Goal: Task Accomplishment & Management: Use online tool/utility

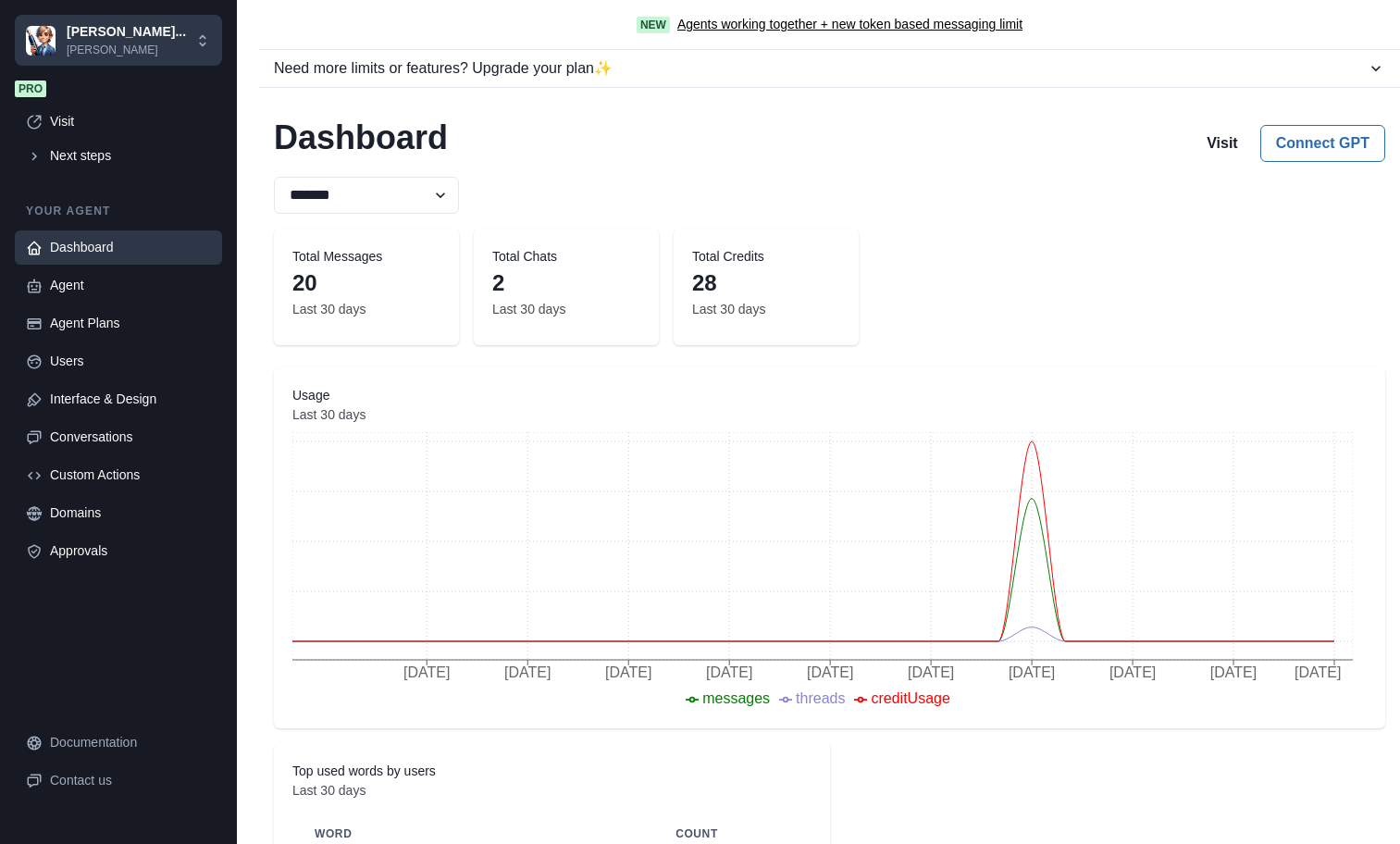
select select "********"
click at [107, 283] on div "Agent" at bounding box center [130, 286] width 161 height 19
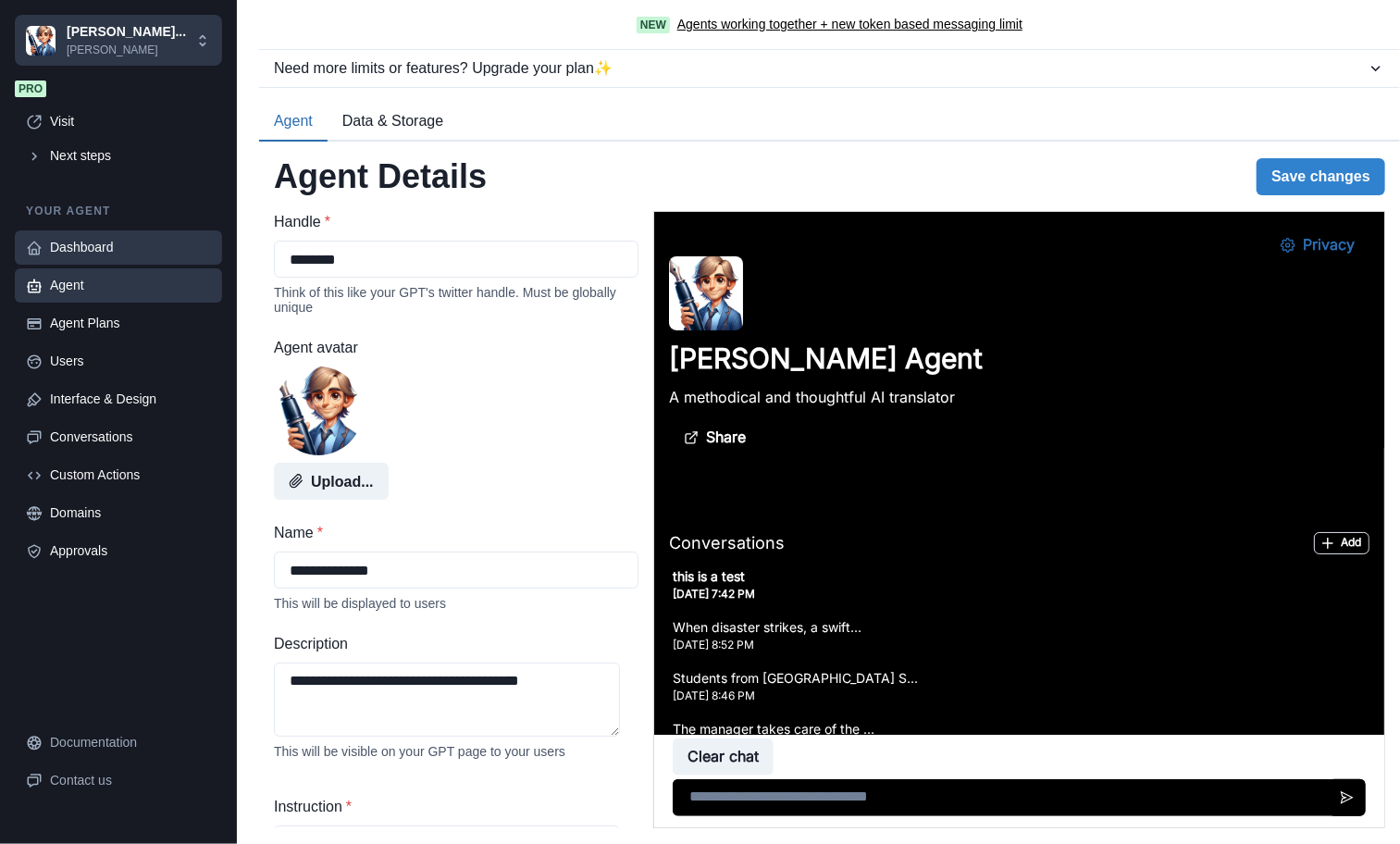
click at [146, 245] on div "Dashboard" at bounding box center [130, 248] width 161 height 19
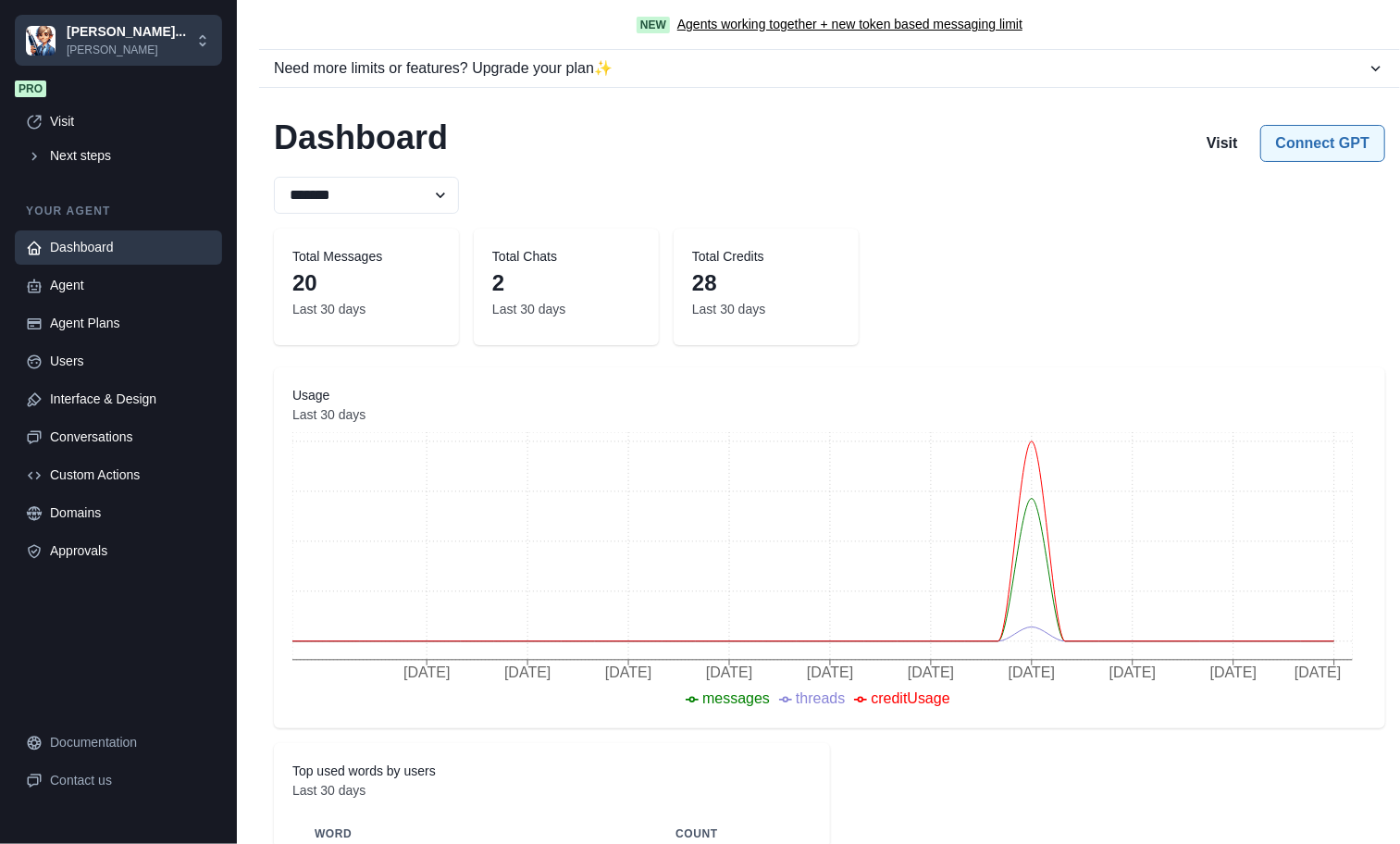
click at [1285, 153] on button "Connect GPT" at bounding box center [1324, 144] width 125 height 37
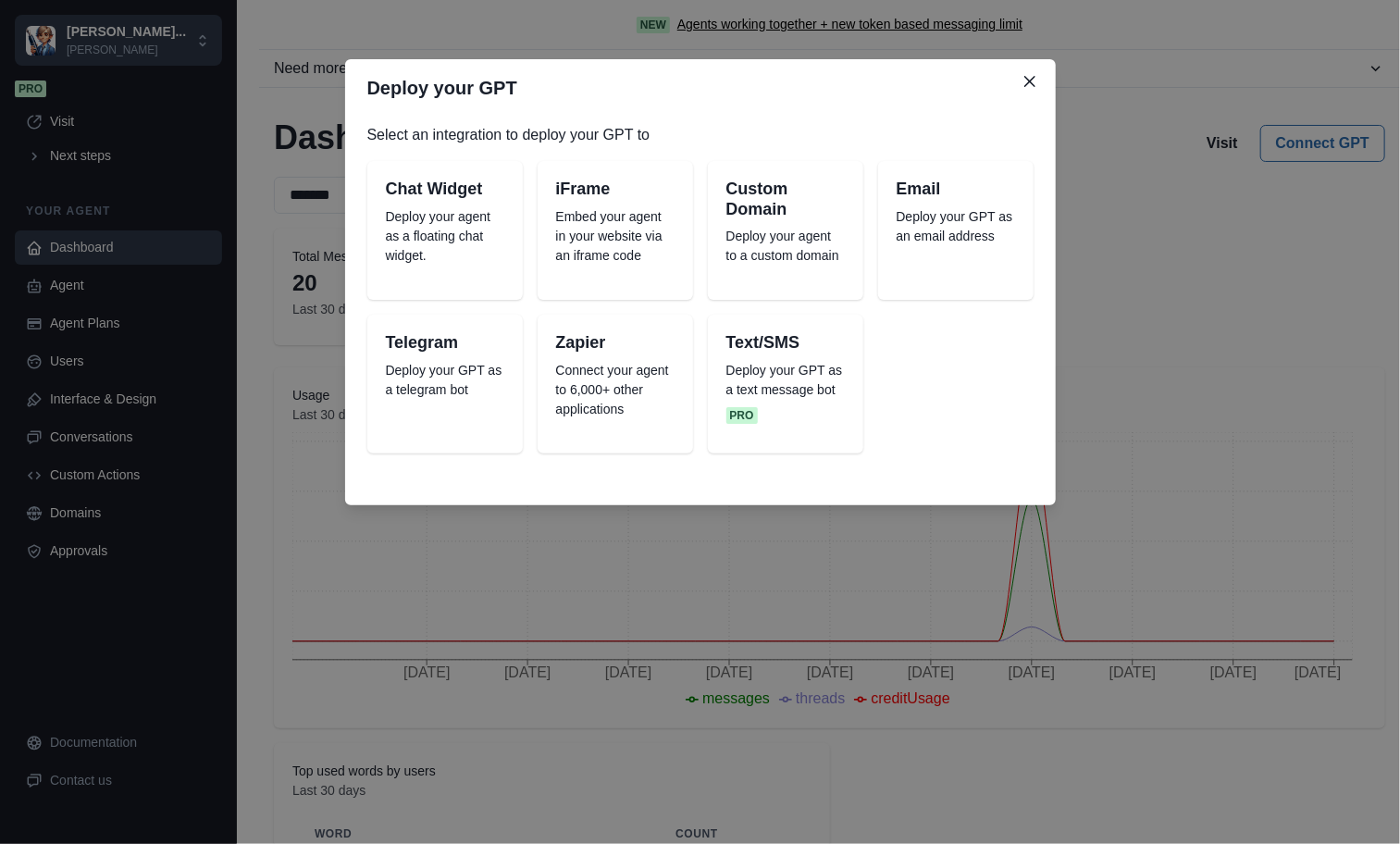
click at [637, 253] on p "Embed your agent in your website via an iframe code" at bounding box center [616, 236] width 119 height 58
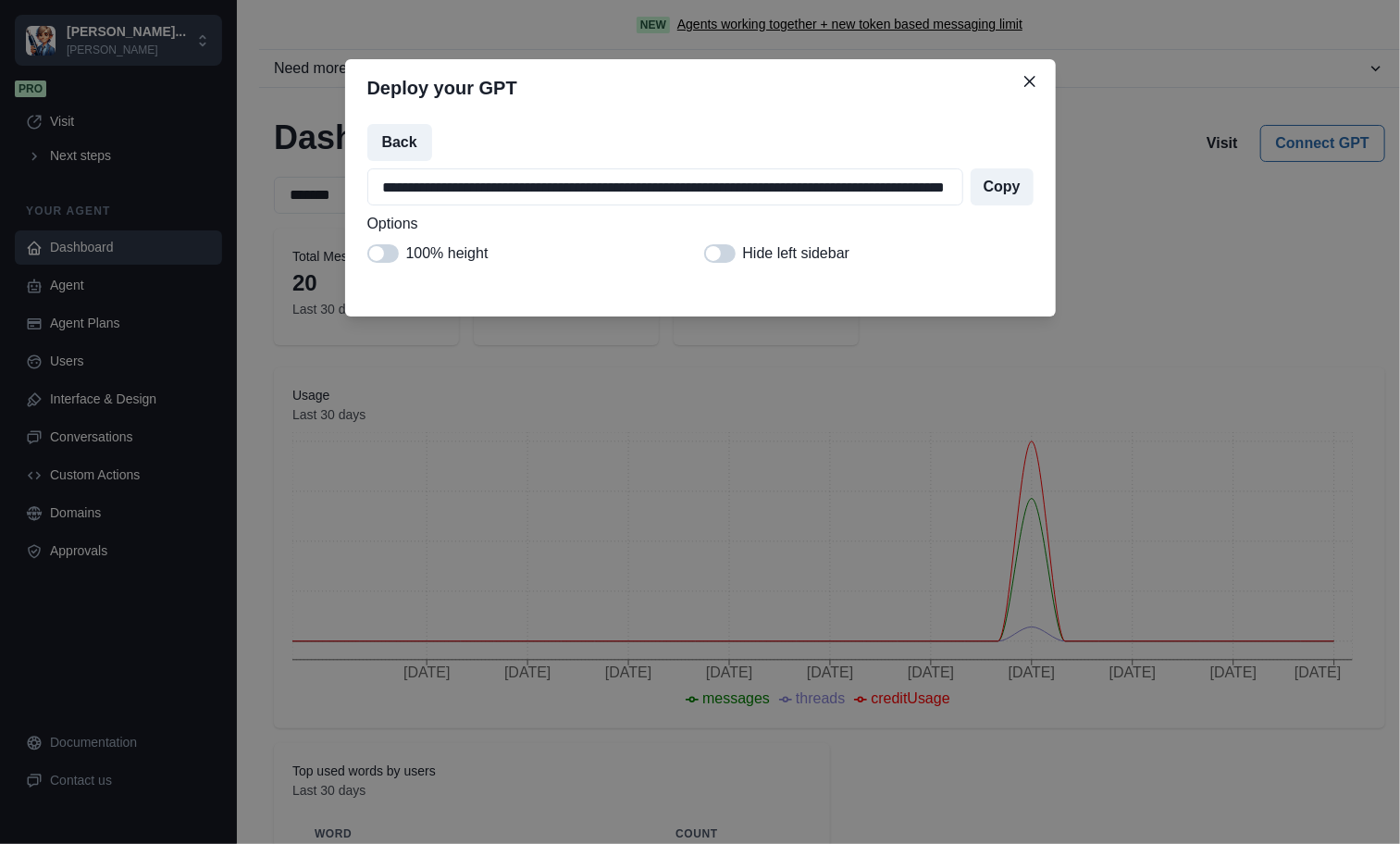
click at [392, 256] on span at bounding box center [383, 253] width 32 height 18
type input "**********"
click at [1029, 89] on button "Close" at bounding box center [1029, 81] width 30 height 30
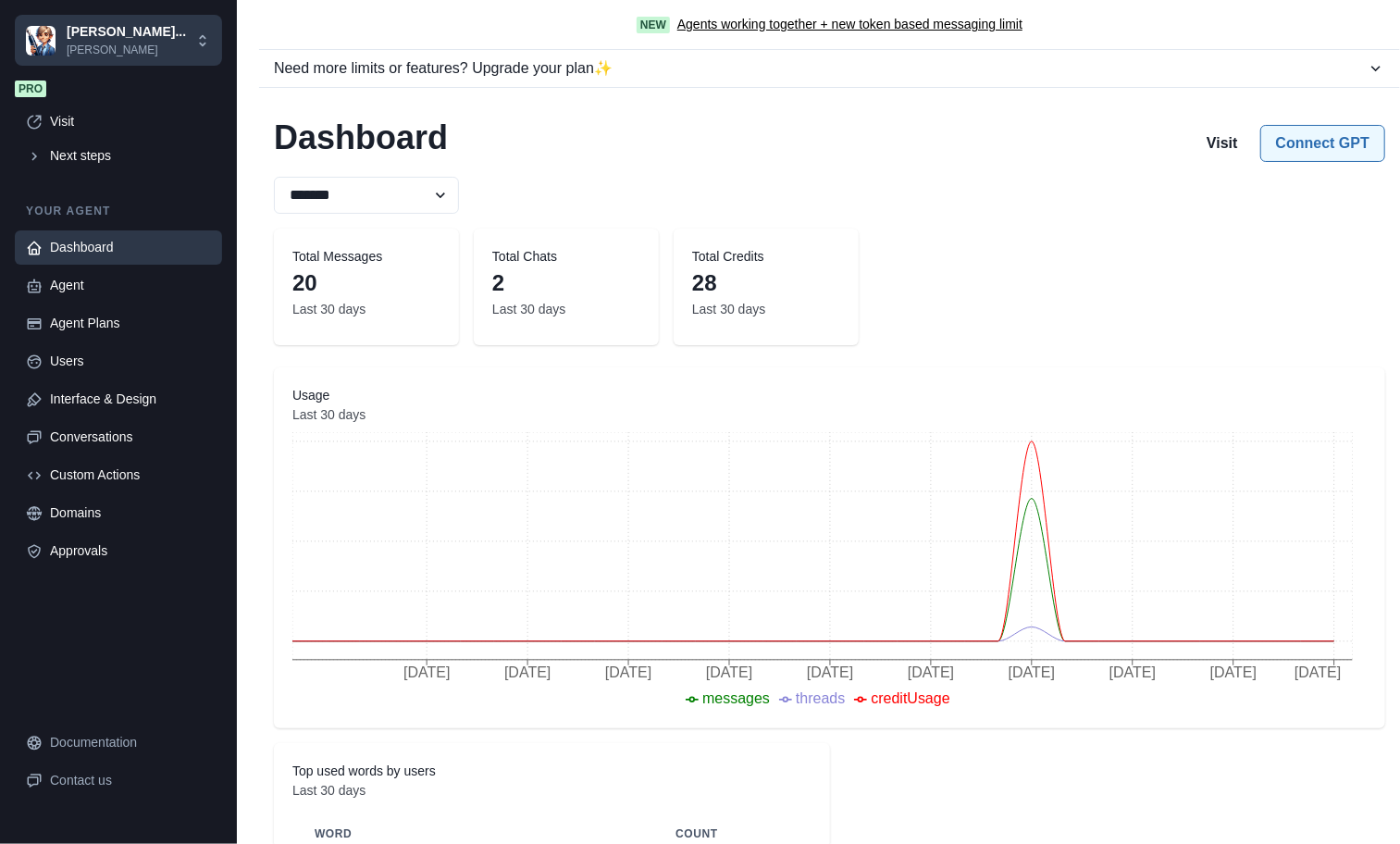
click at [1261, 141] on button "Connect GPT" at bounding box center [1324, 144] width 125 height 37
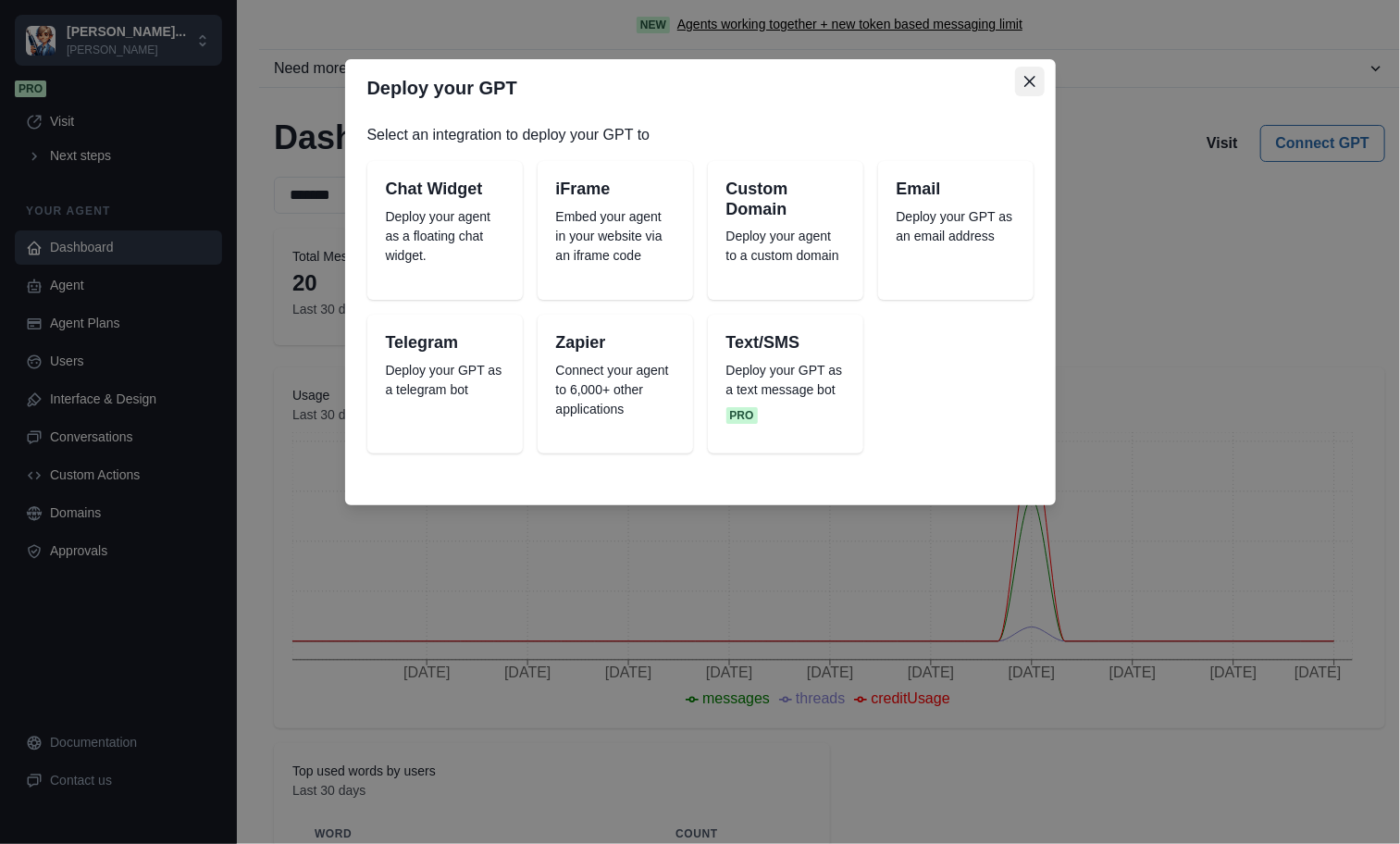
click at [1026, 80] on icon "Close" at bounding box center [1030, 82] width 12 height 12
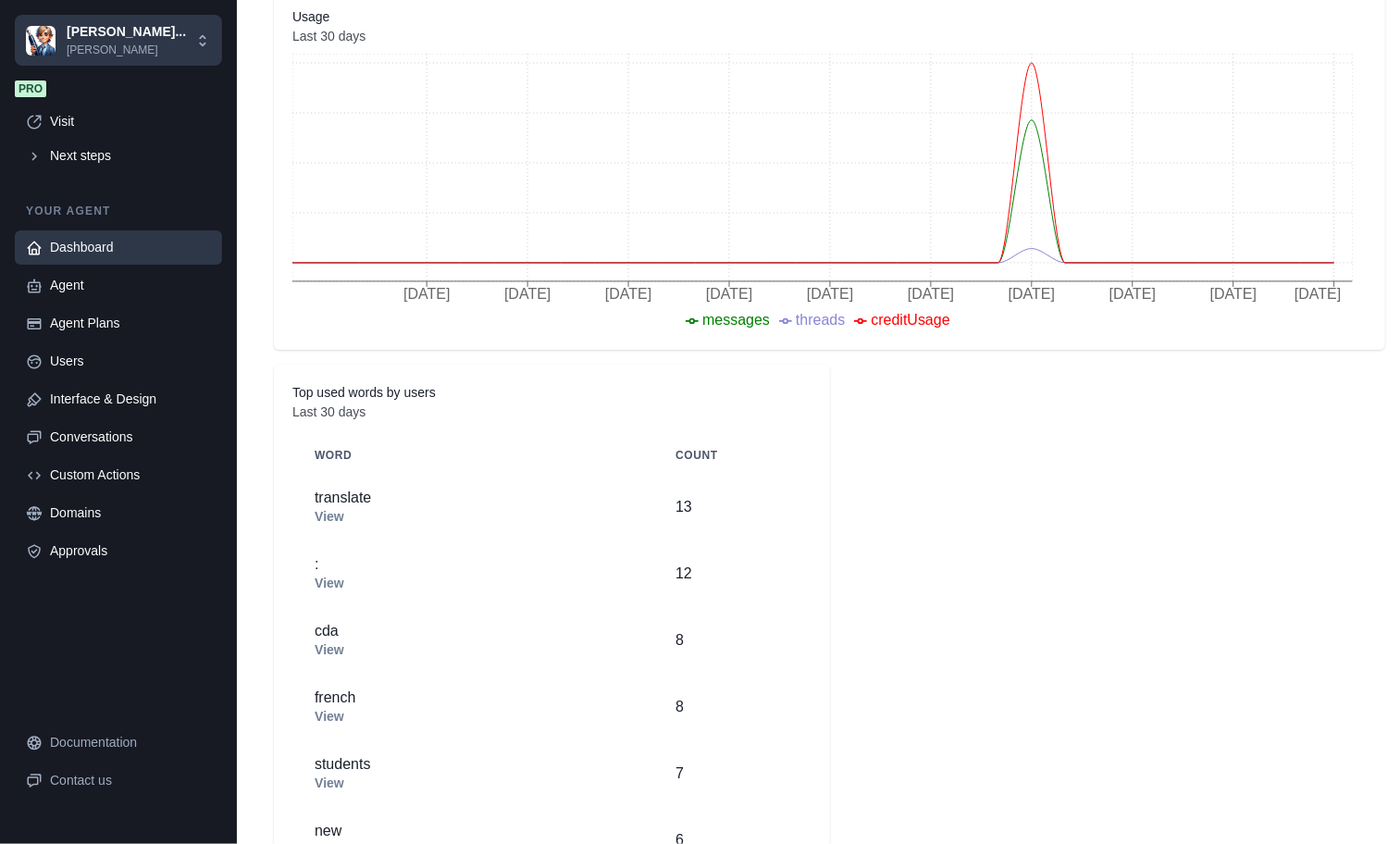
scroll to position [69, 0]
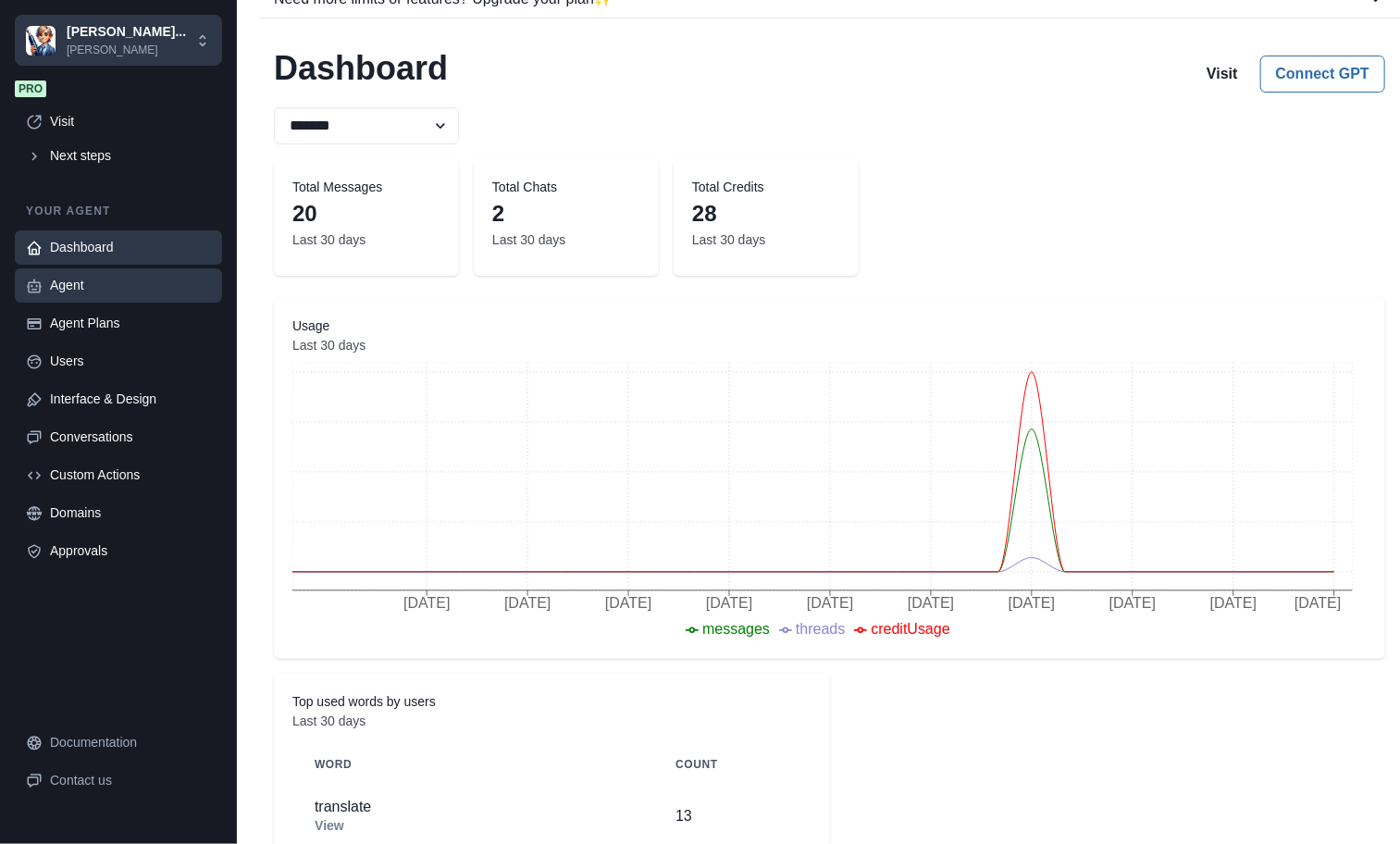
click at [96, 294] on div "Agent" at bounding box center [130, 286] width 161 height 19
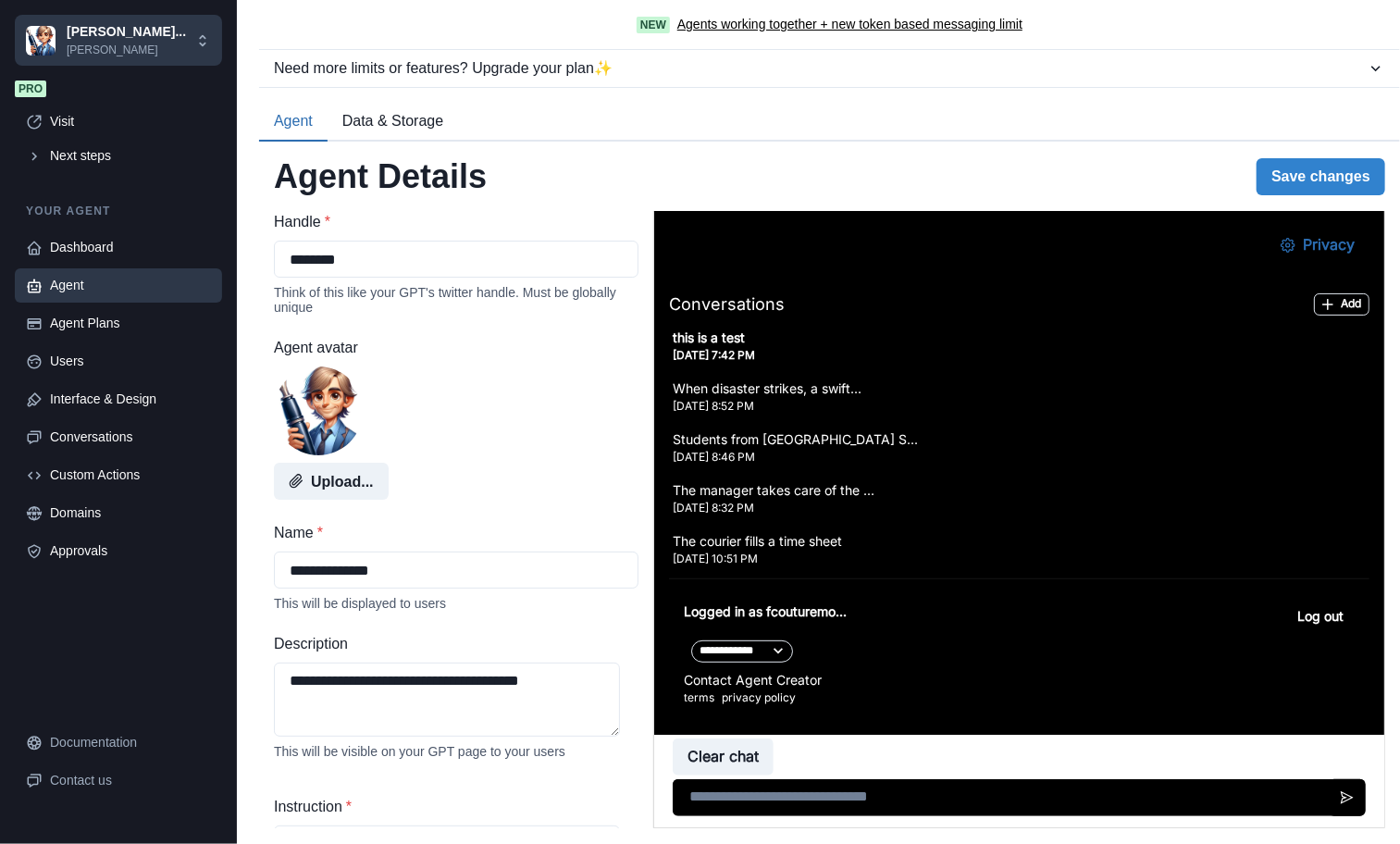
scroll to position [93, 0]
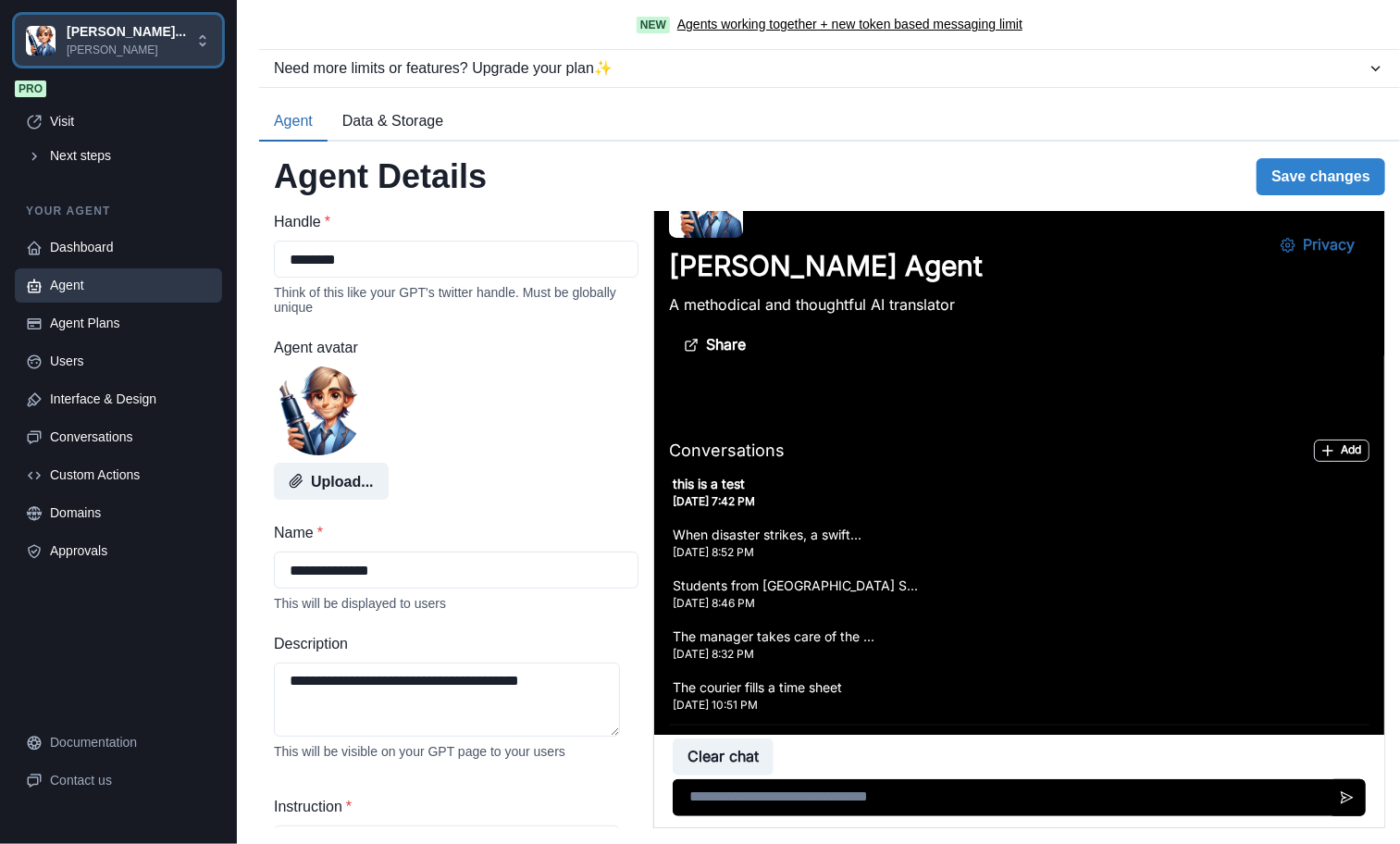
click at [193, 45] on div "[PERSON_NAME]... [PERSON_NAME]" at bounding box center [110, 40] width 169 height 36
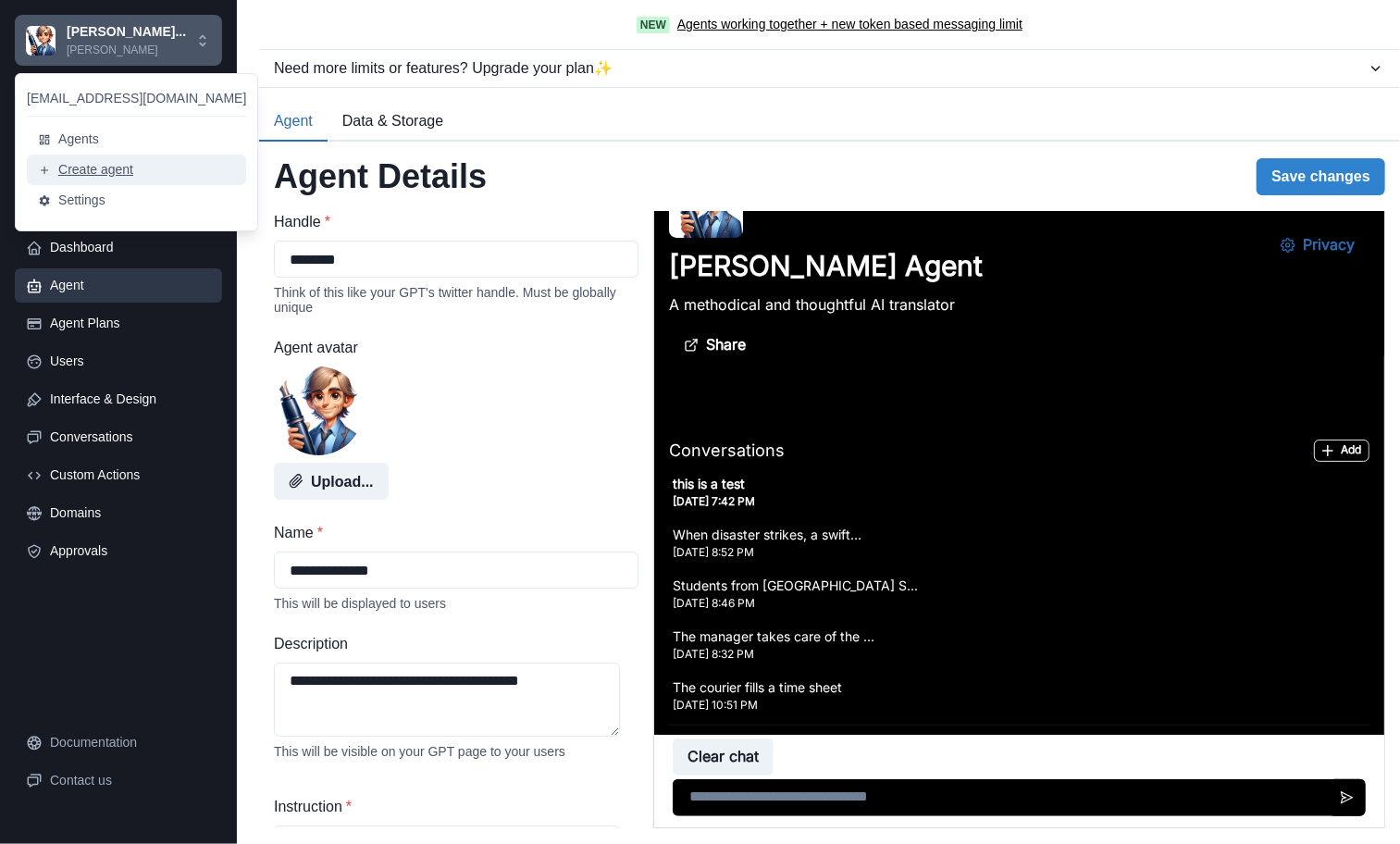
click at [126, 164] on button "Create agent" at bounding box center [136, 170] width 219 height 31
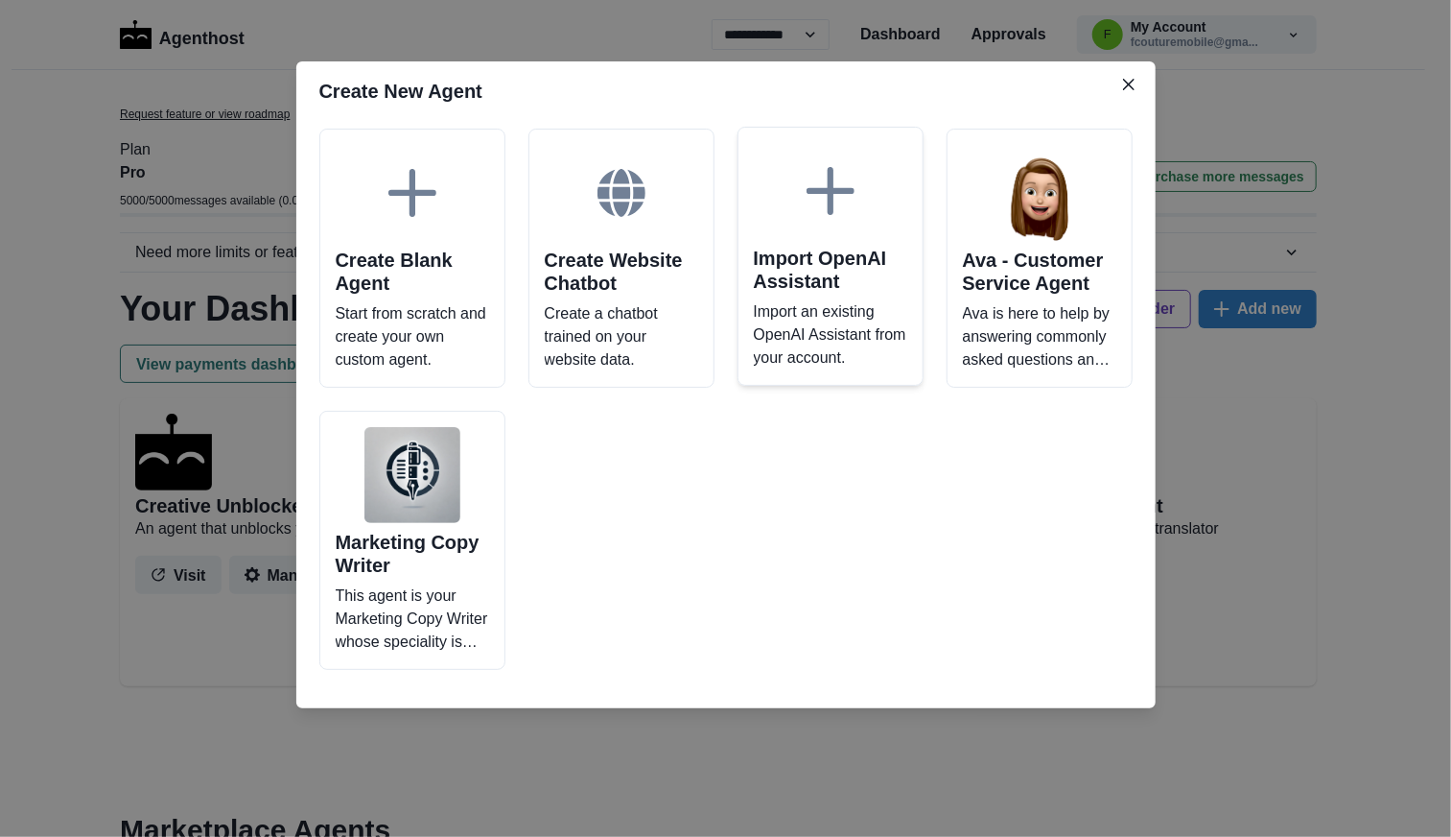
click at [777, 353] on p "Import an existing OpenAI Assistant from your account." at bounding box center [830, 334] width 153 height 69
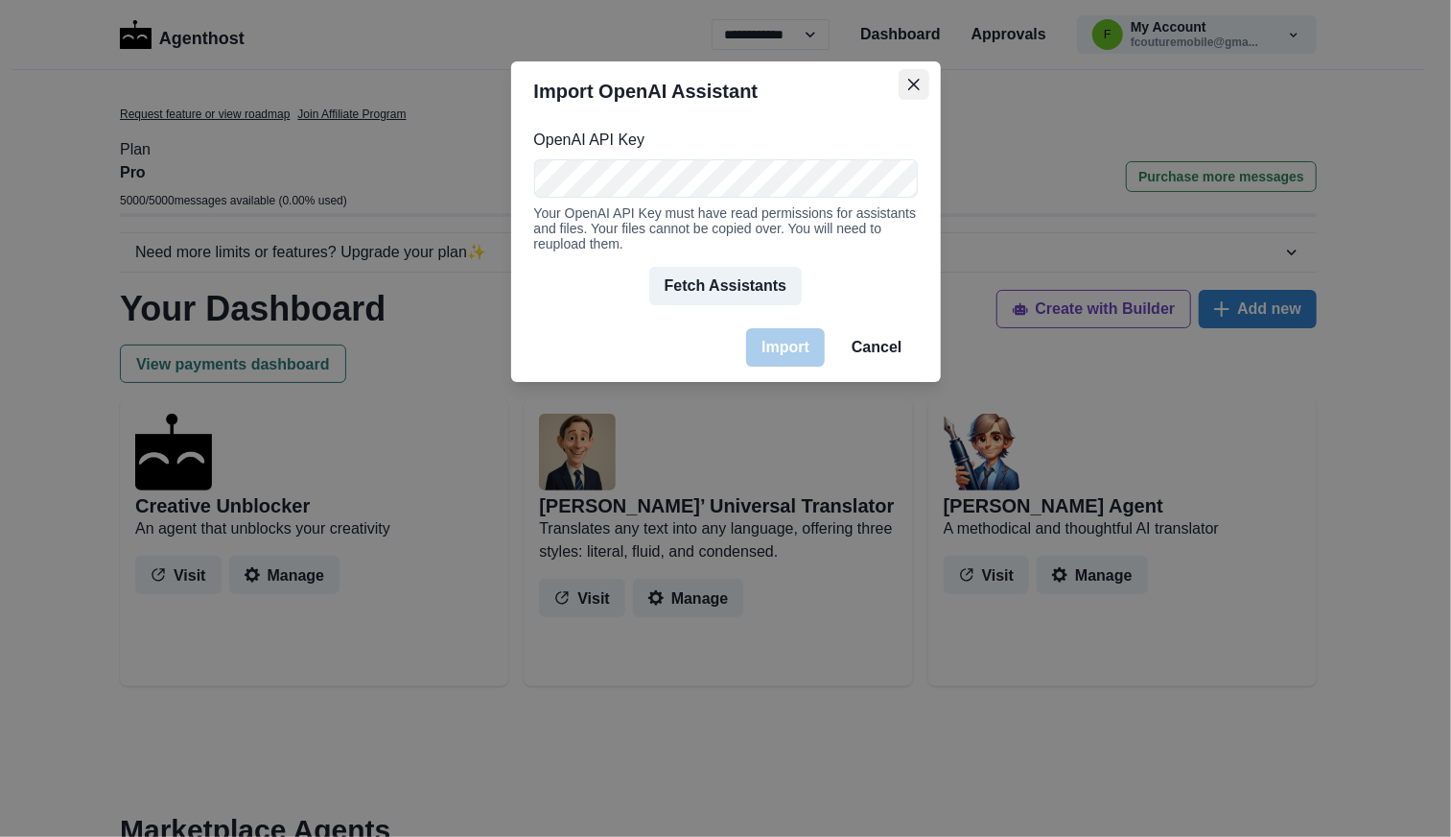
click at [907, 84] on button "Close" at bounding box center [914, 84] width 31 height 31
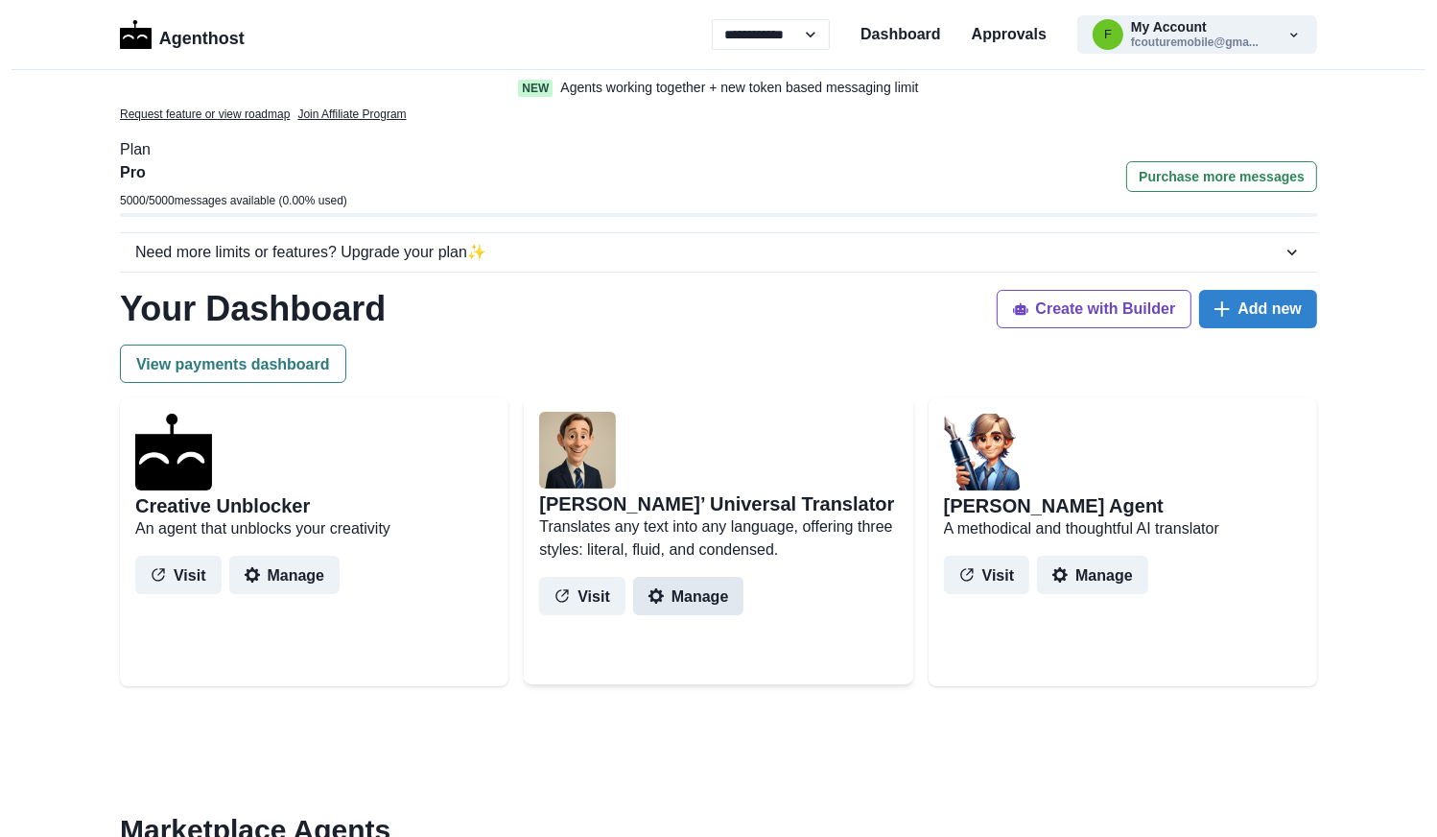
click at [711, 600] on button "Manage" at bounding box center [688, 596] width 111 height 38
